Goal: Task Accomplishment & Management: Manage account settings

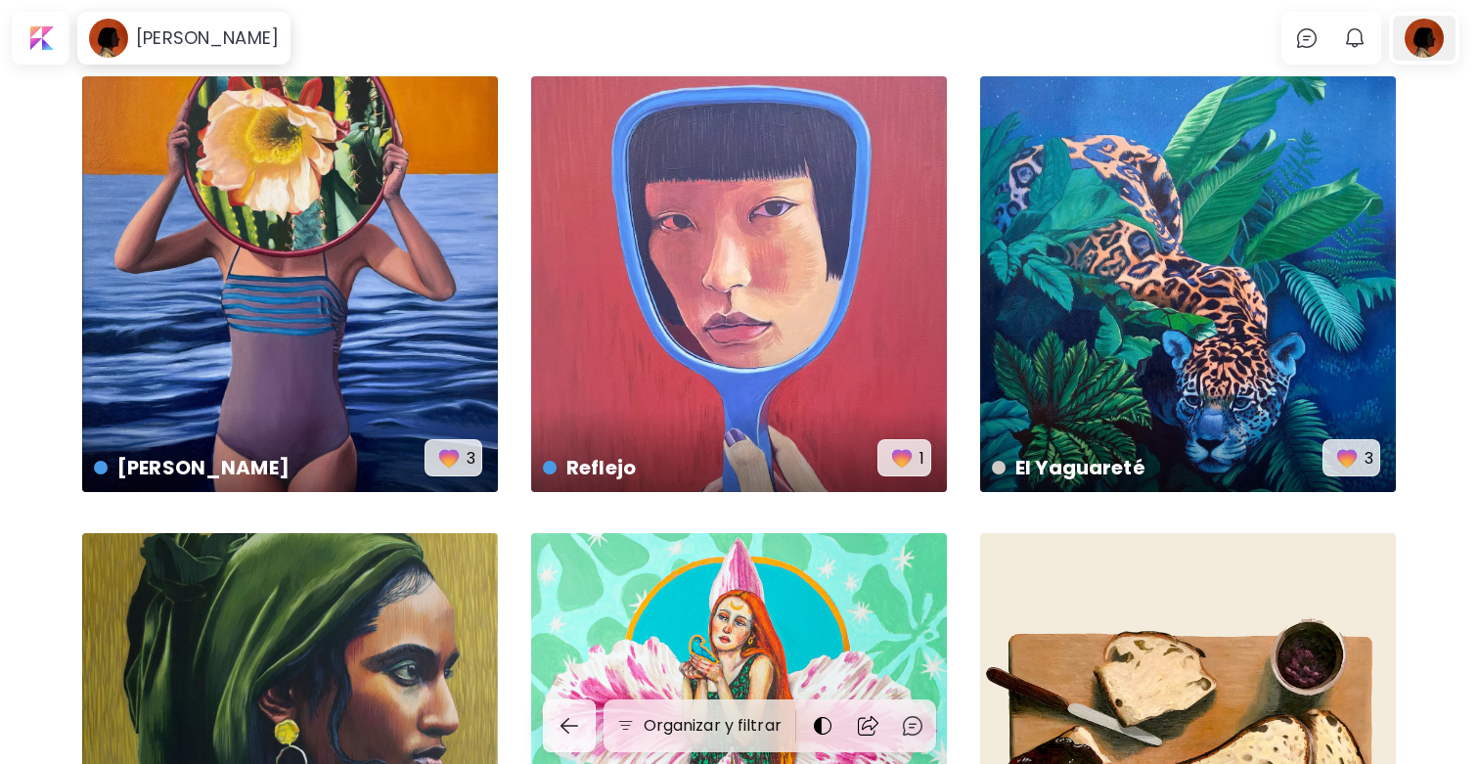
click at [1430, 43] on div at bounding box center [1424, 38] width 63 height 45
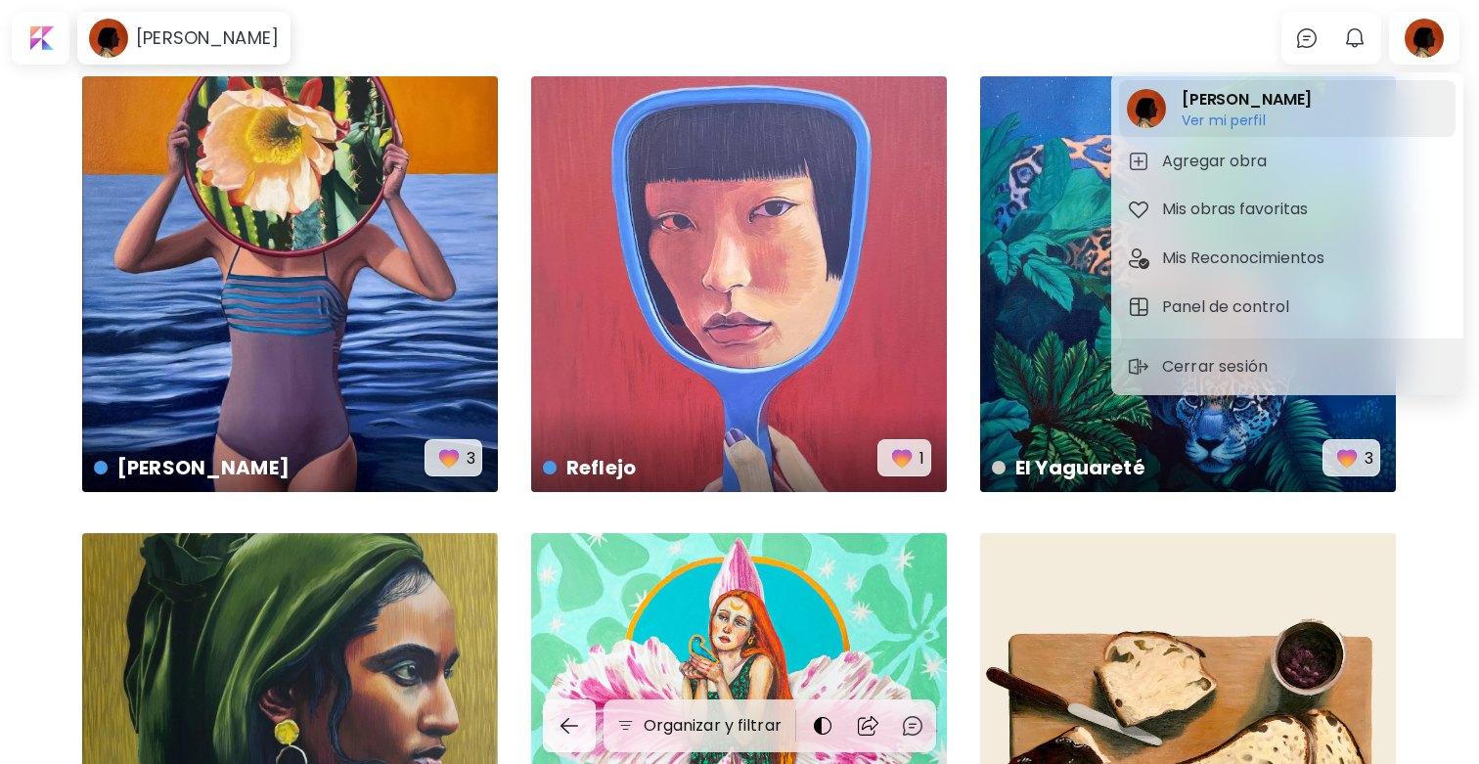
click at [1245, 113] on h6 "Ver mi perfil" at bounding box center [1247, 121] width 130 height 18
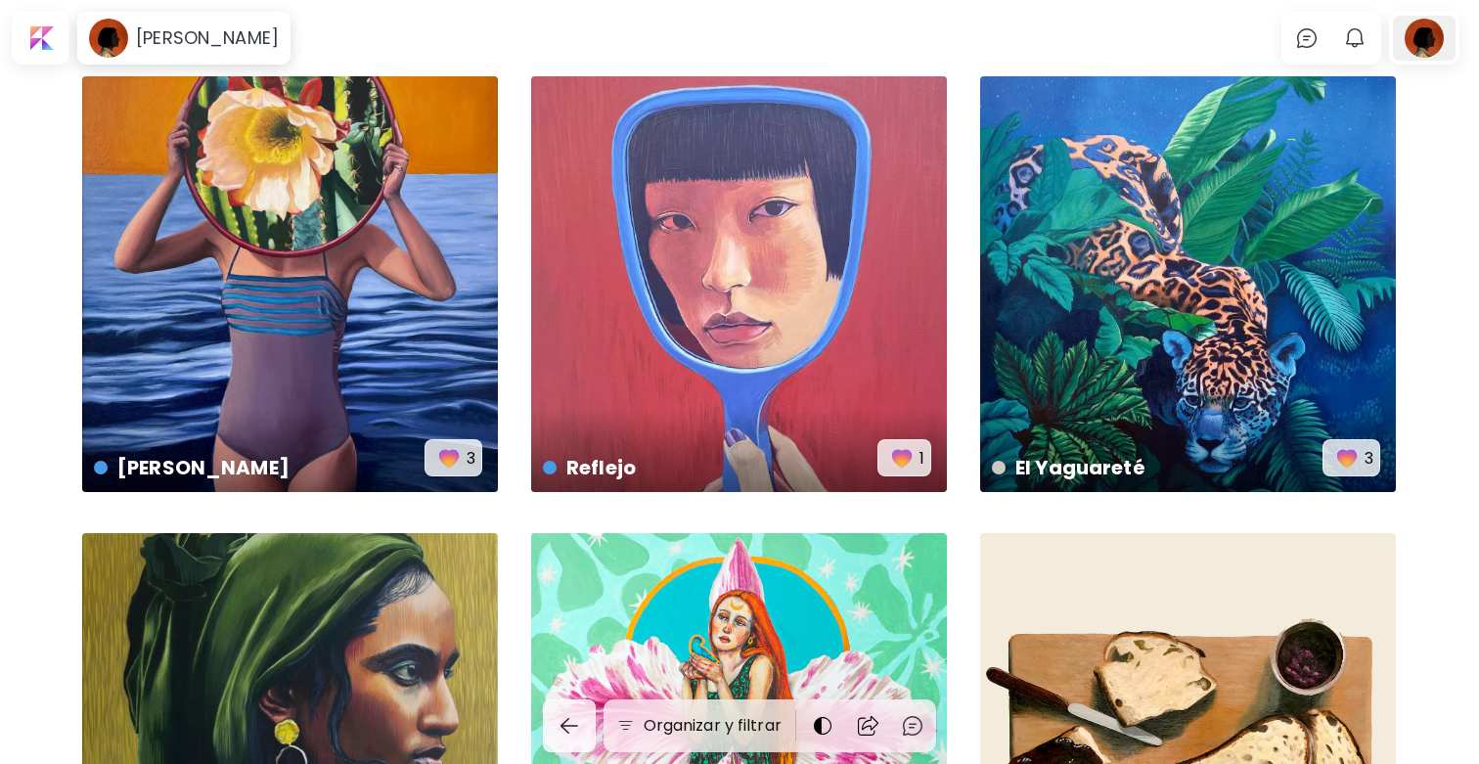
click at [1423, 51] on div at bounding box center [1424, 38] width 63 height 45
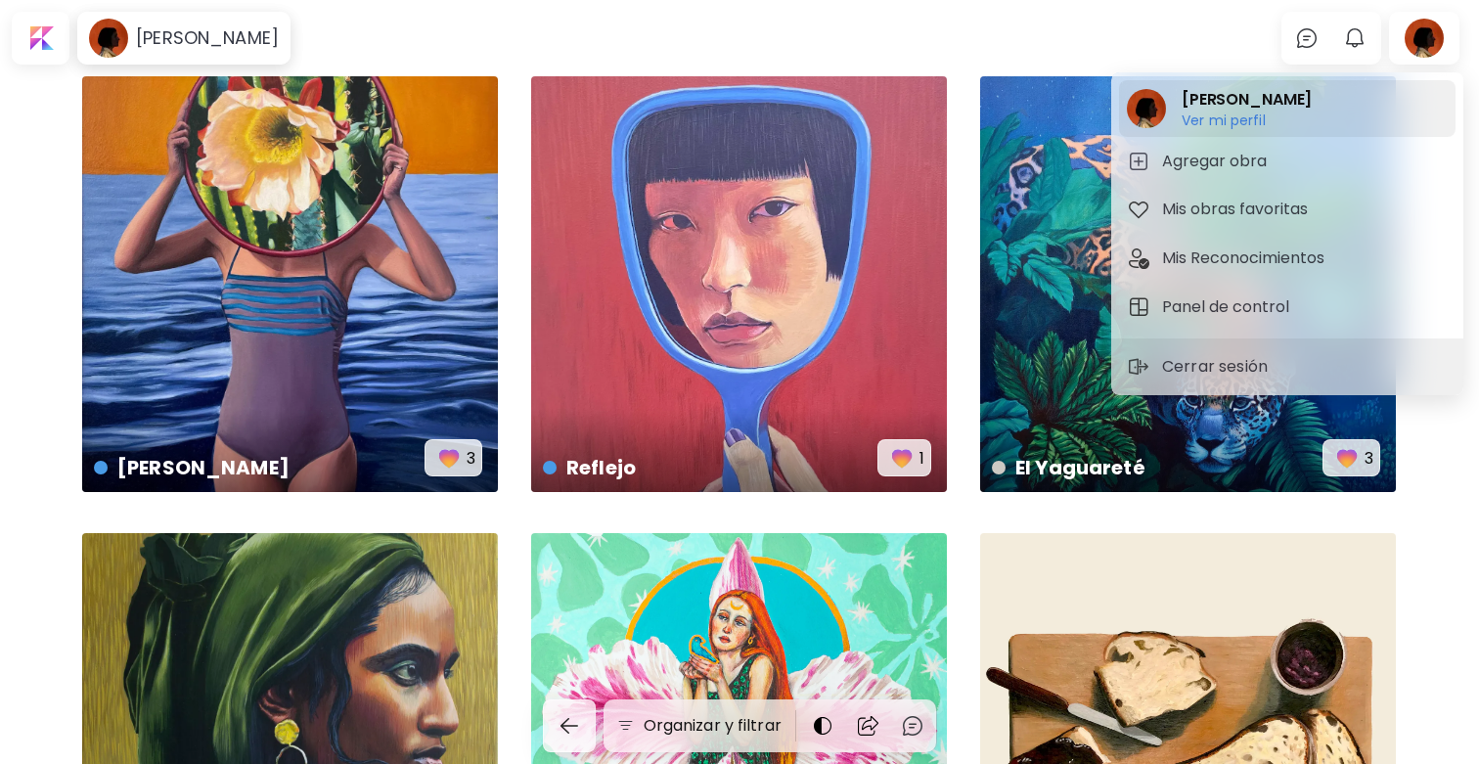
click at [1256, 118] on h6 "Ver mi perfil" at bounding box center [1247, 121] width 130 height 18
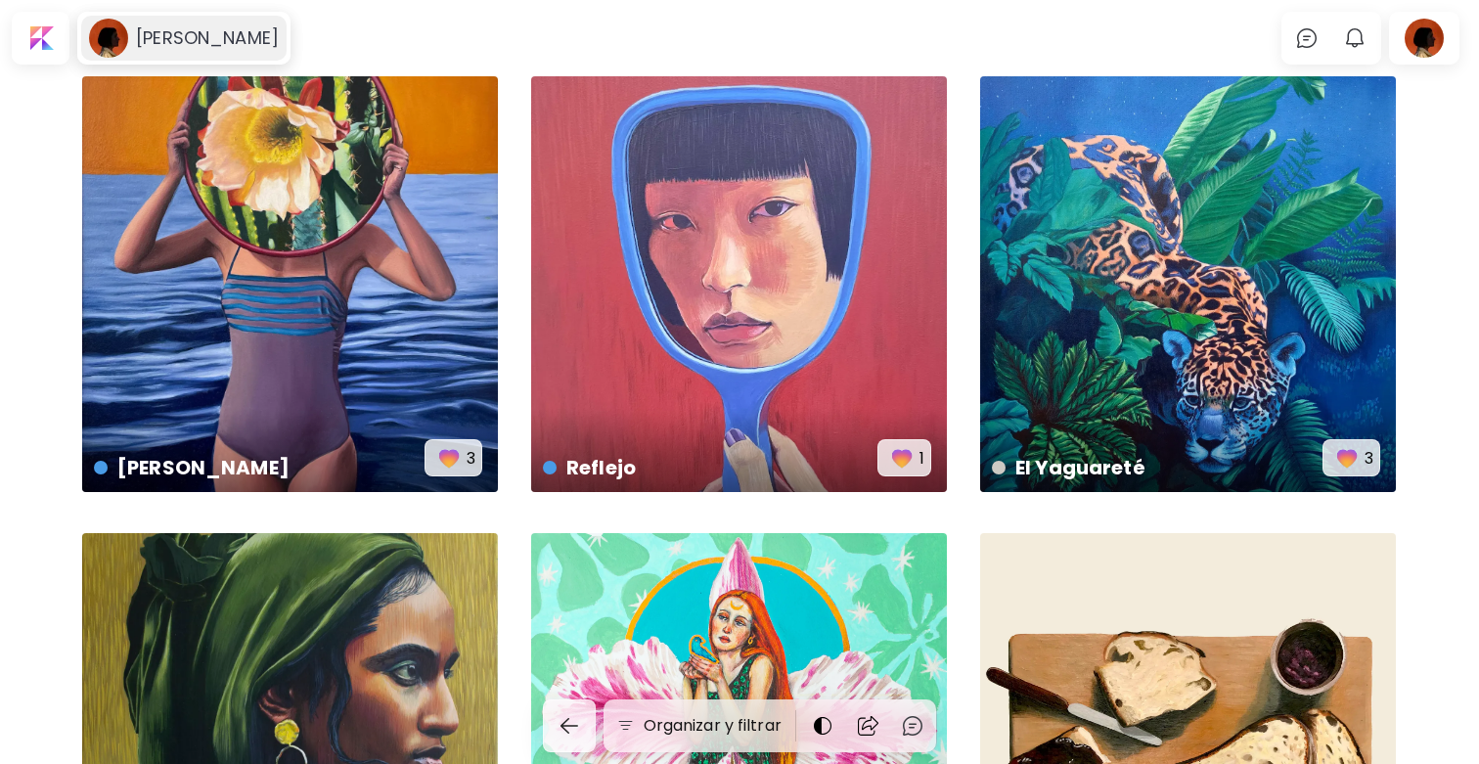
click at [190, 40] on h6 "[PERSON_NAME]" at bounding box center [207, 37] width 143 height 23
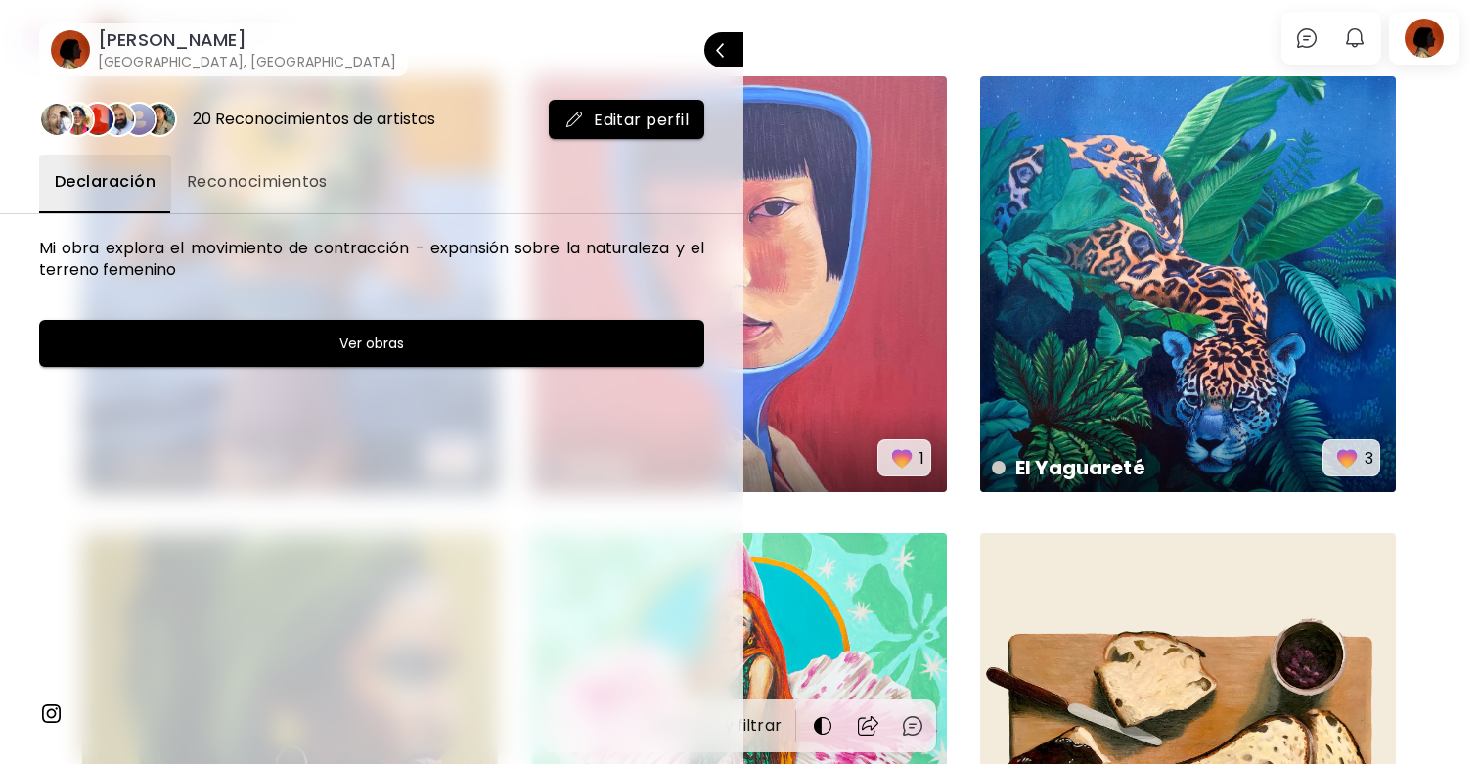
click at [638, 115] on span "Editar perfil" at bounding box center [627, 120] width 124 height 21
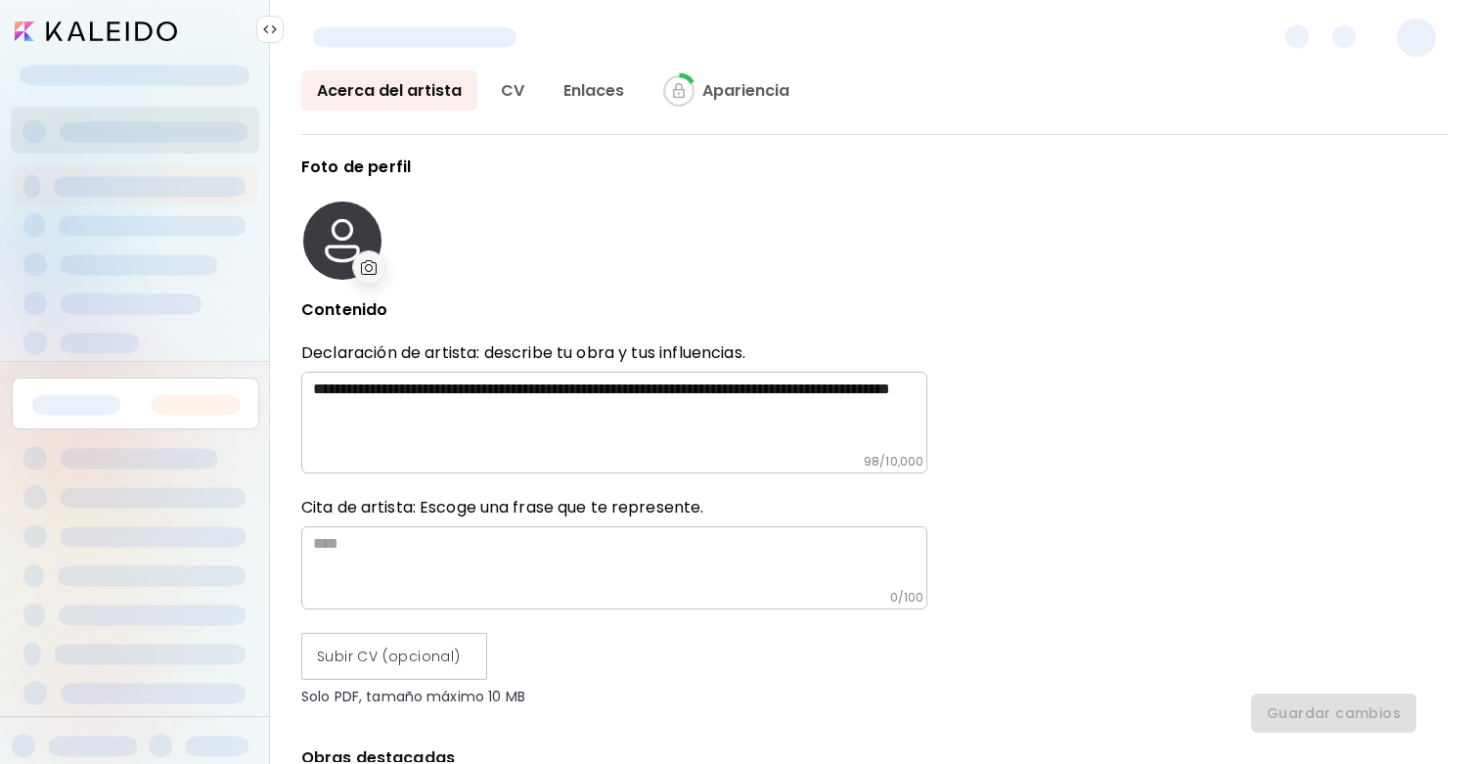
type input "*********"
type input "**********"
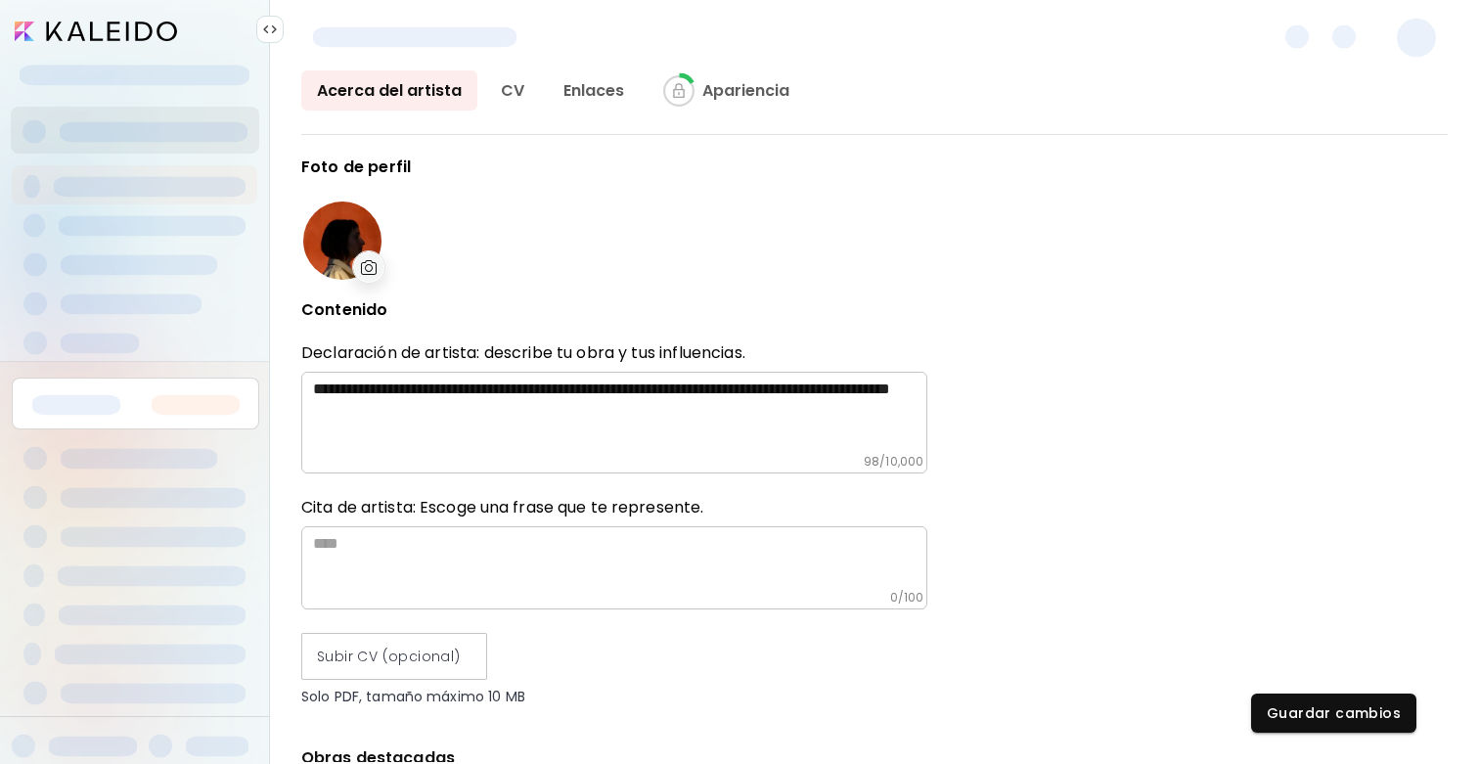
click at [633, 410] on textarea "**********" at bounding box center [620, 417] width 615 height 74
click at [277, 23] on img at bounding box center [270, 30] width 16 height 16
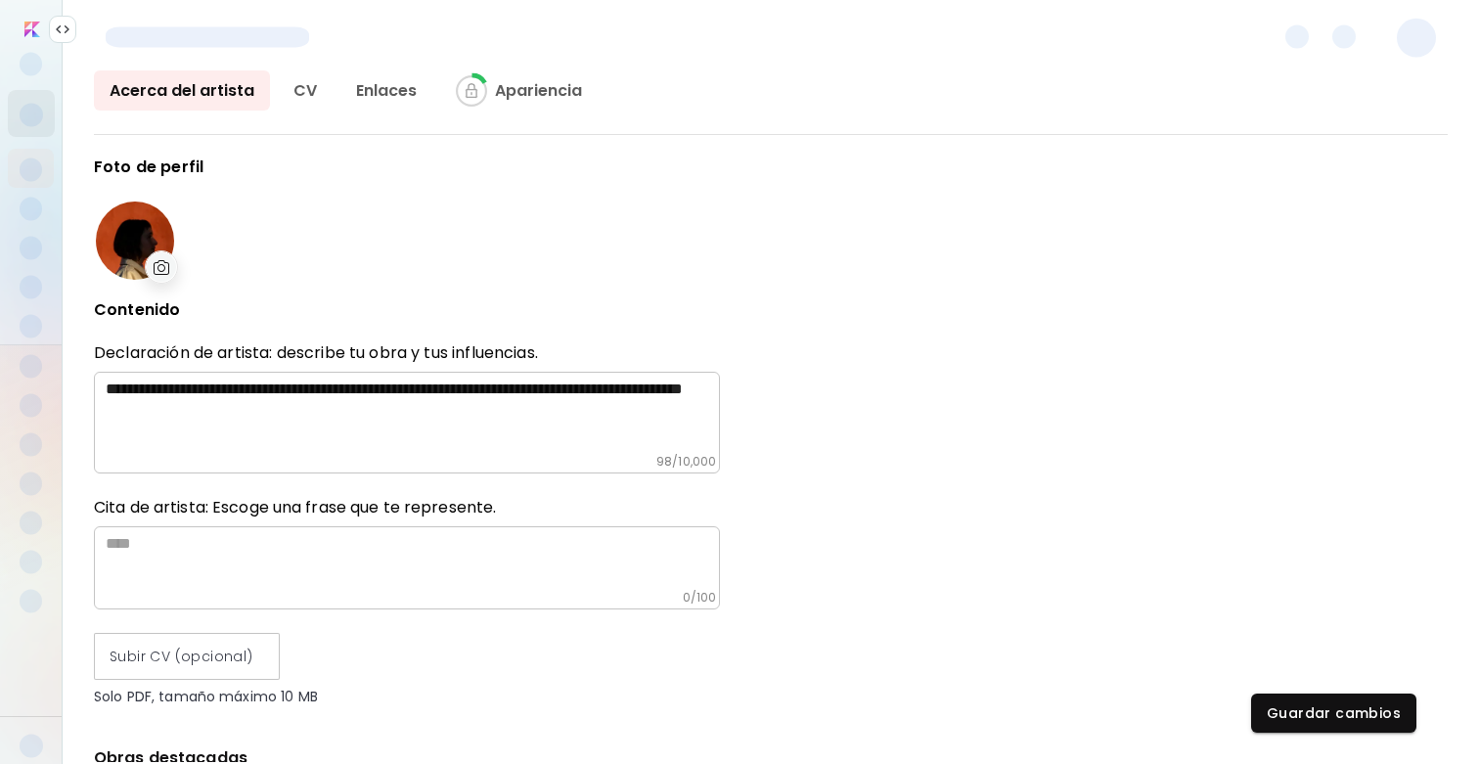
click at [68, 29] on img at bounding box center [63, 30] width 16 height 16
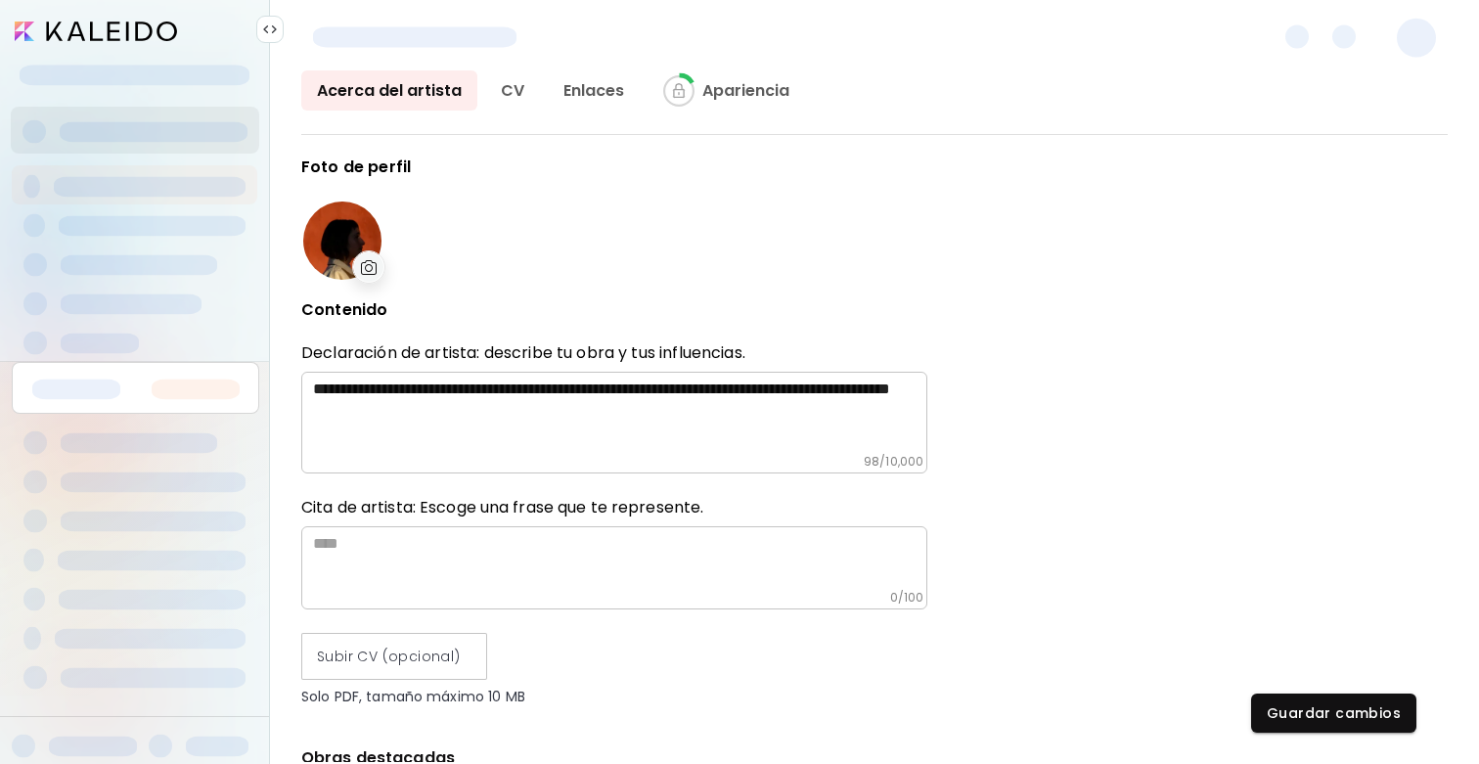
click at [103, 39] on input "image" at bounding box center [96, 32] width 162 height 20
click at [1328, 715] on span "Guardar cambios" at bounding box center [1334, 714] width 134 height 21
click at [520, 93] on link "CV" at bounding box center [512, 90] width 55 height 40
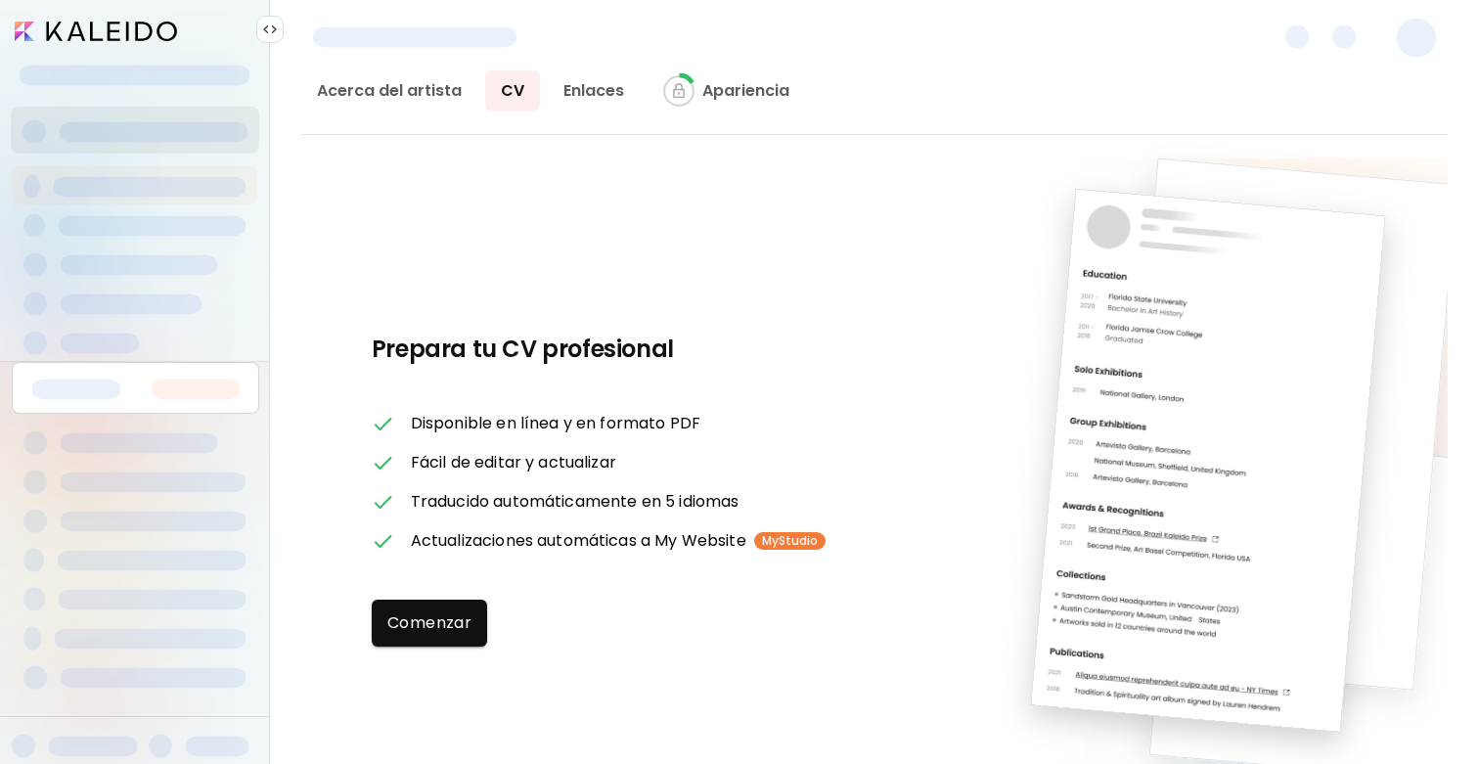
click at [274, 23] on img at bounding box center [270, 30] width 16 height 16
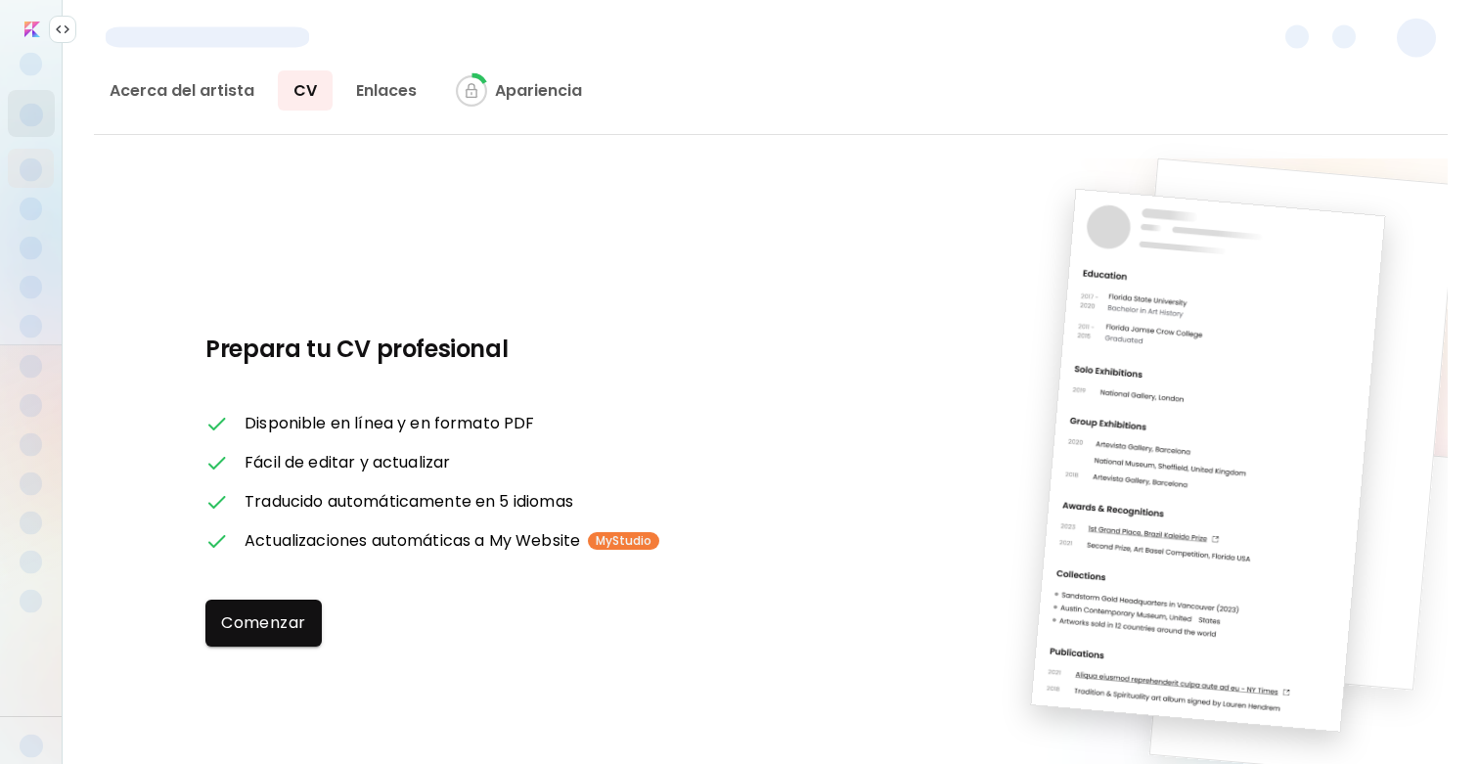
click at [65, 29] on img at bounding box center [63, 30] width 16 height 16
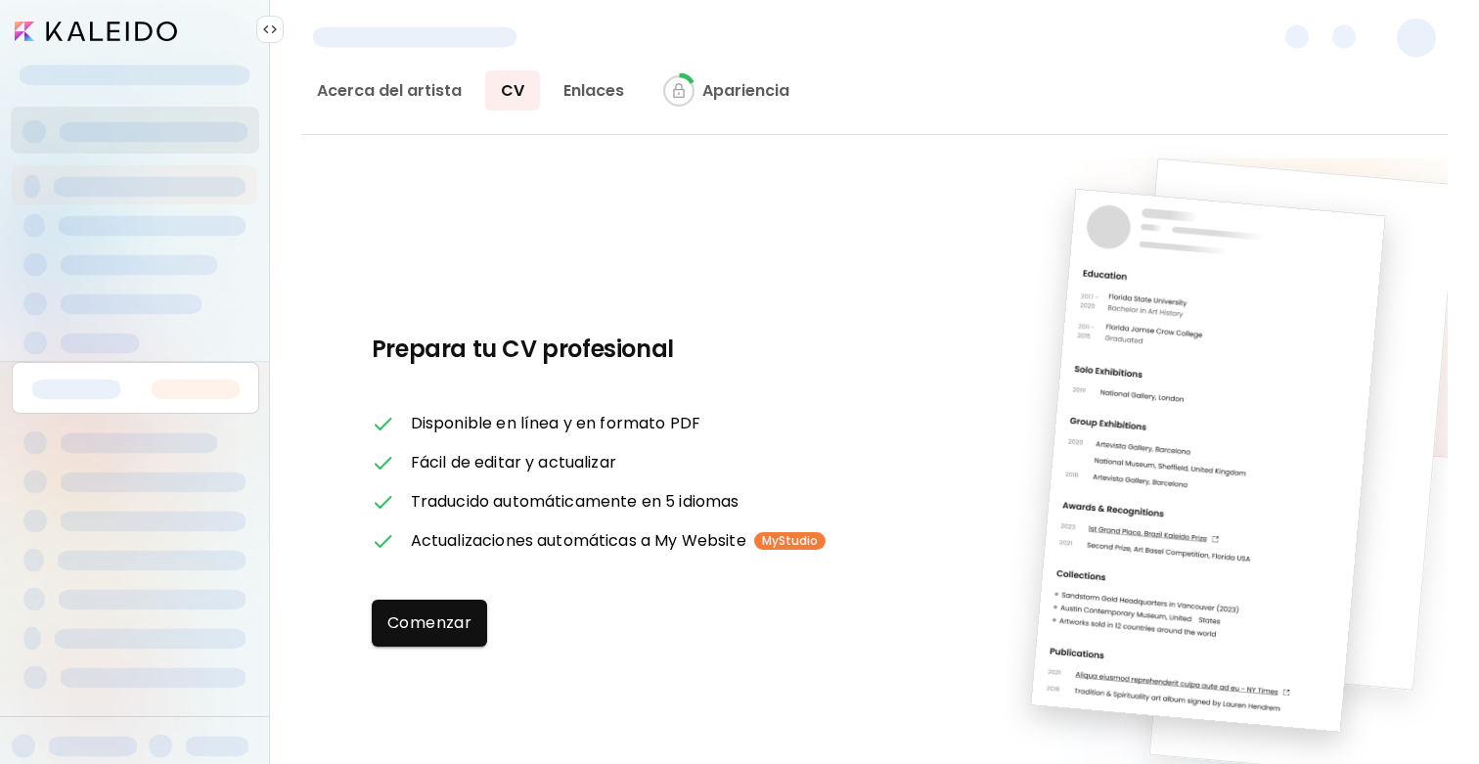
click at [48, 29] on input "image" at bounding box center [96, 32] width 162 height 20
click at [135, 334] on div at bounding box center [135, 341] width 246 height 39
